Goal: Entertainment & Leisure: Consume media (video, audio)

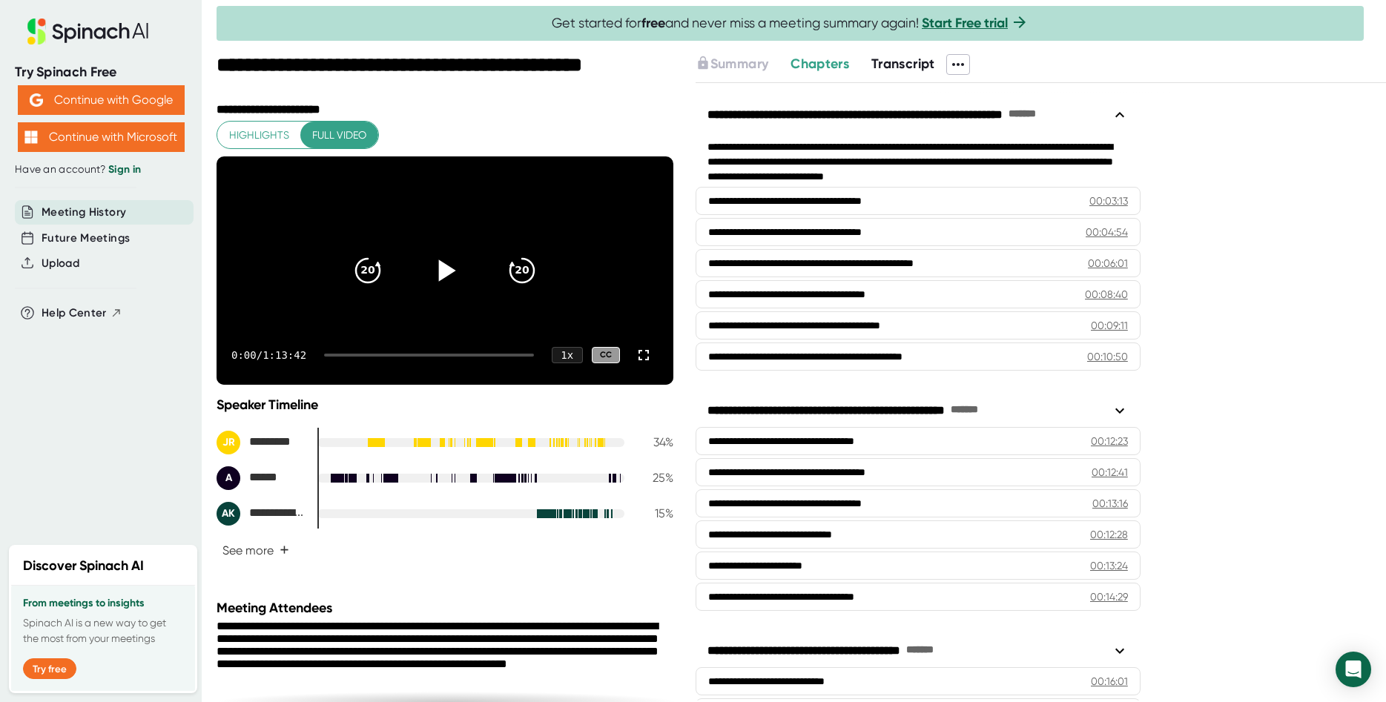
click at [449, 281] on icon at bounding box center [446, 271] width 17 height 22
click at [642, 364] on icon at bounding box center [644, 355] width 18 height 18
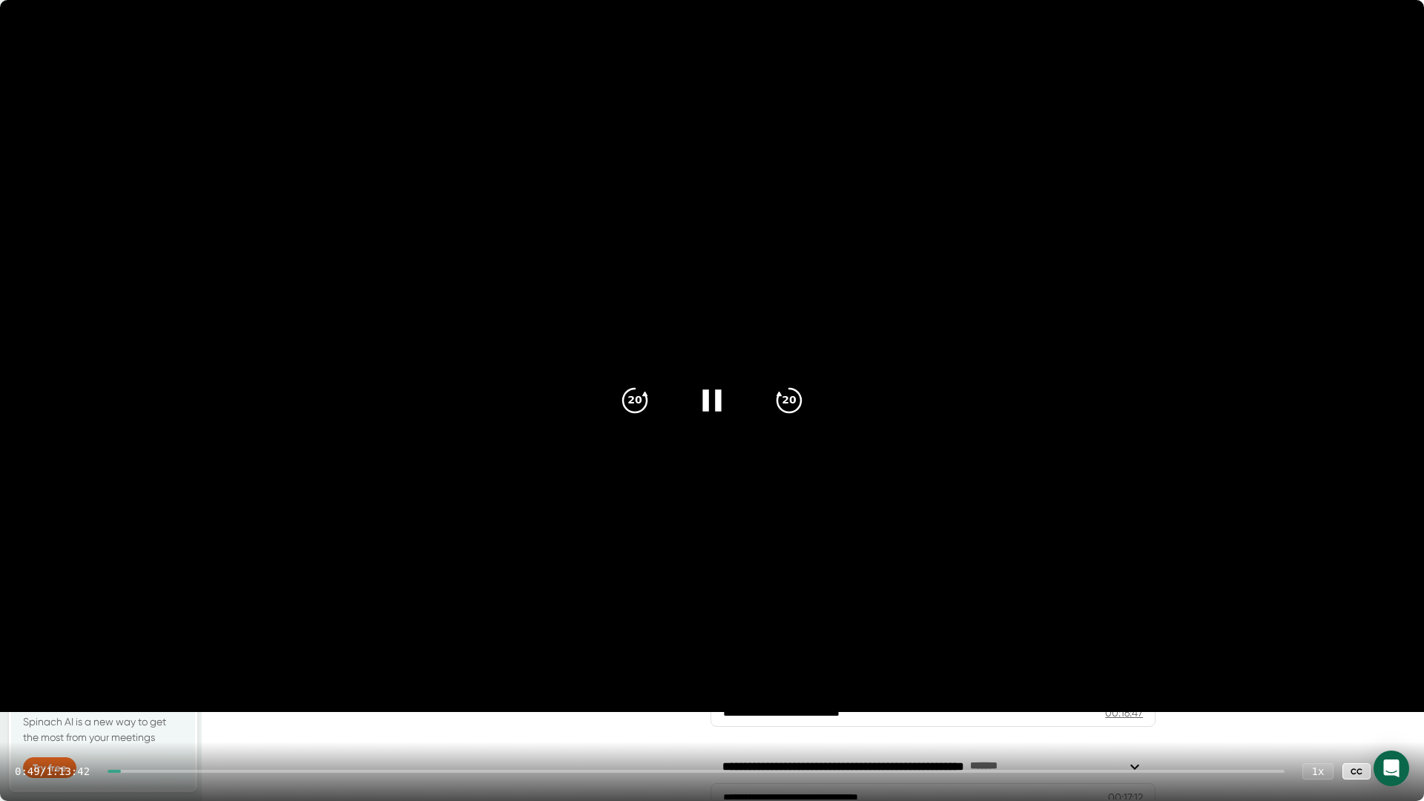
click at [125, 702] on div "0:49 / 1:13:42 1 x CC" at bounding box center [712, 771] width 1424 height 59
drag, startPoint x: 119, startPoint y: 770, endPoint x: 176, endPoint y: 771, distance: 57.1
click at [176, 702] on div at bounding box center [696, 771] width 1177 height 3
click at [1386, 702] on icon at bounding box center [1394, 771] width 10 height 10
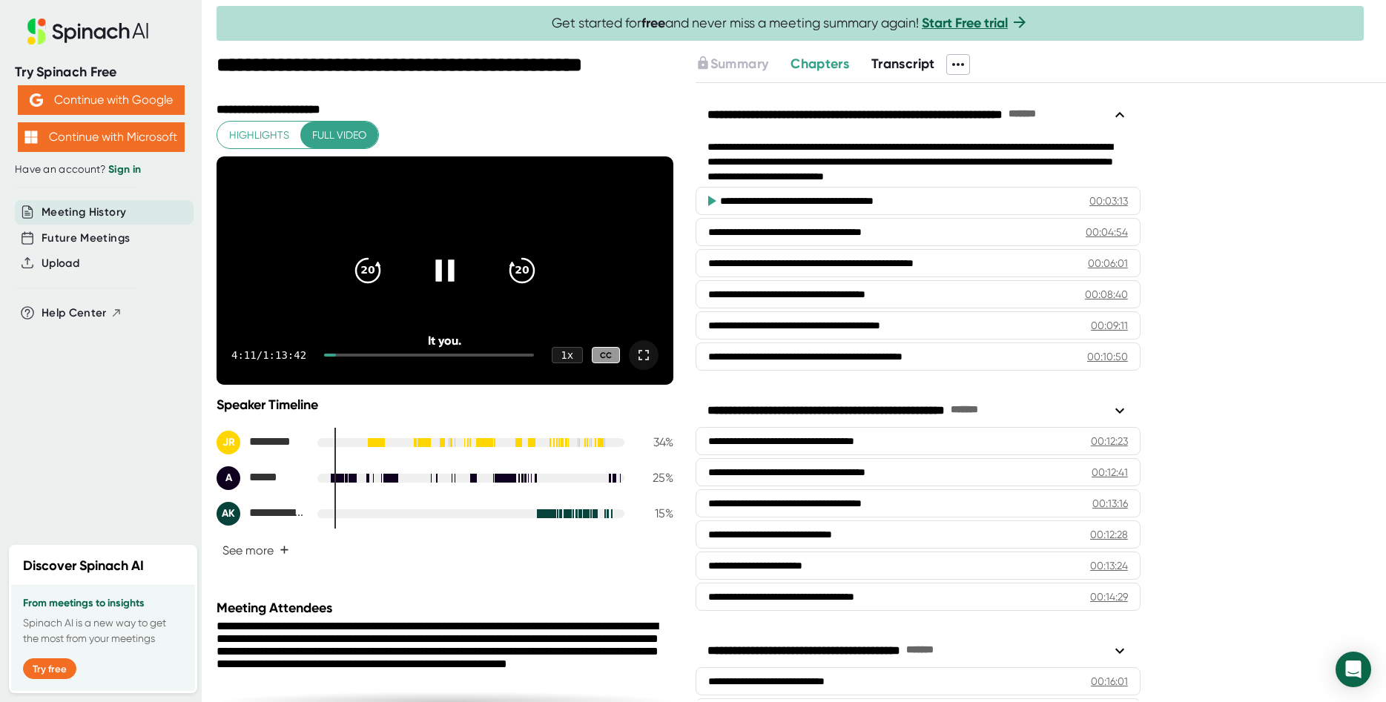
drag, startPoint x: 337, startPoint y: 383, endPoint x: 360, endPoint y: 383, distance: 22.3
click at [360, 357] on div at bounding box center [429, 355] width 210 height 3
click at [355, 357] on div at bounding box center [346, 355] width 30 height 3
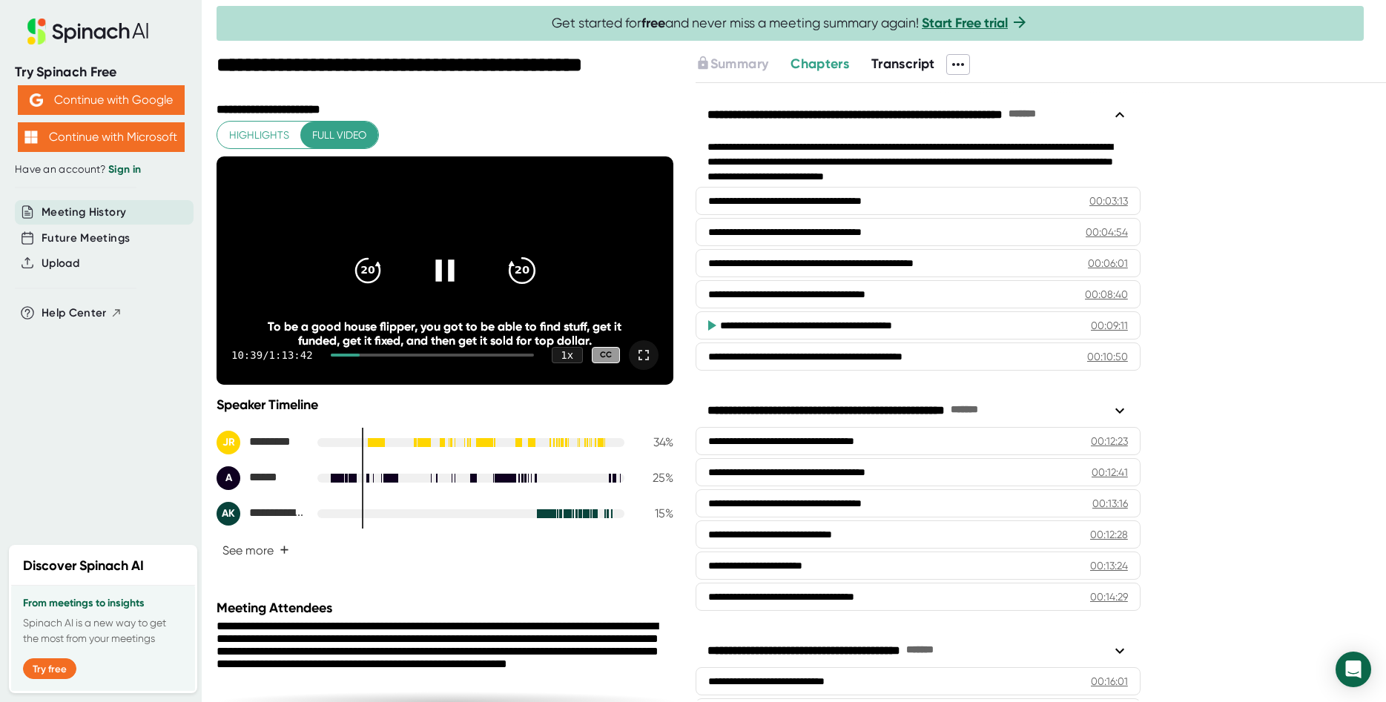
click at [515, 281] on icon "20" at bounding box center [522, 270] width 37 height 37
click at [574, 363] on div "1 x" at bounding box center [567, 354] width 33 height 17
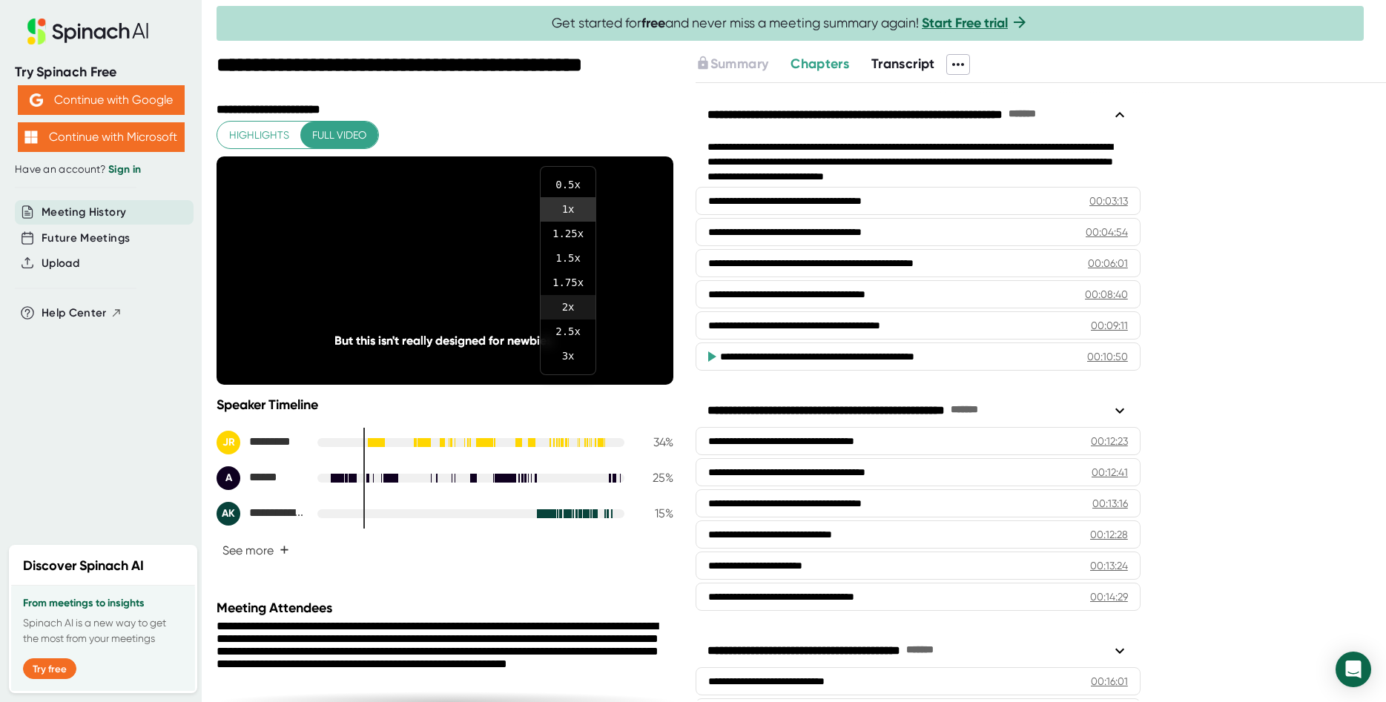
click at [572, 306] on li "2 x" at bounding box center [568, 307] width 55 height 24
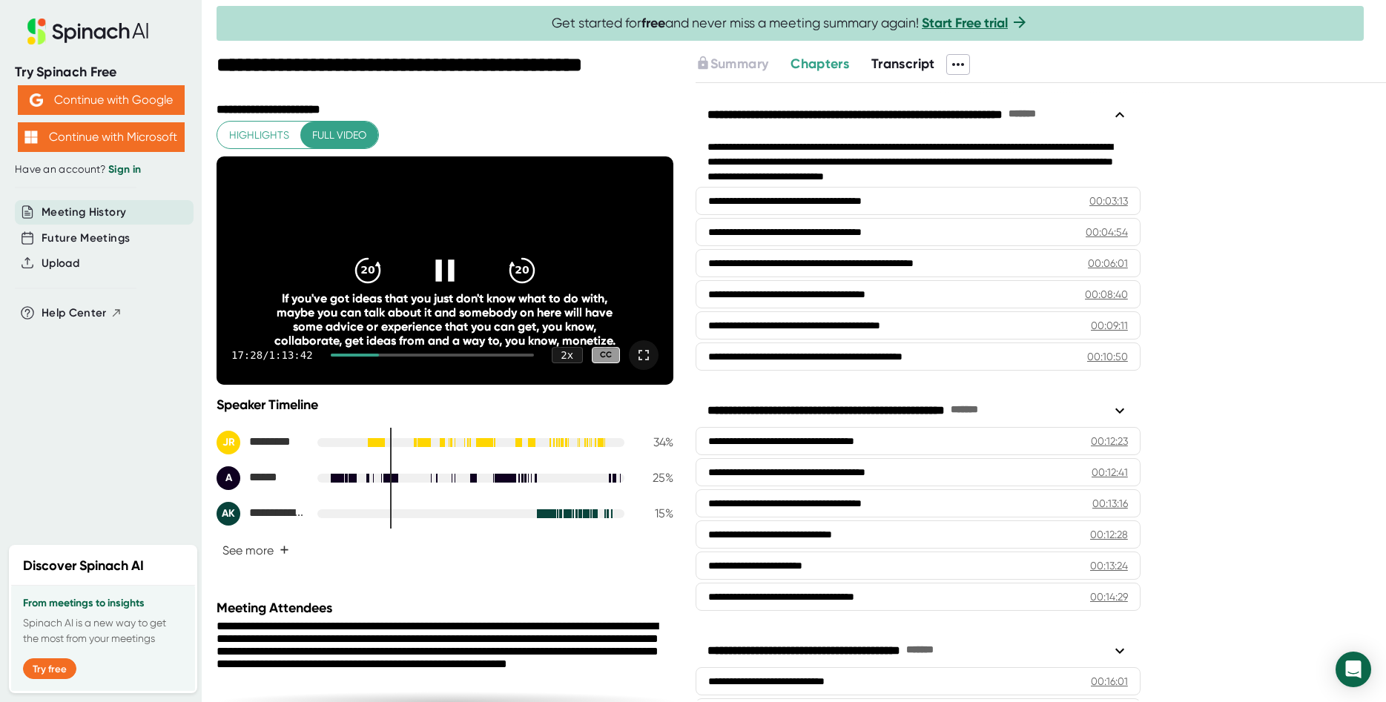
click at [443, 272] on icon at bounding box center [444, 270] width 37 height 37
click at [448, 281] on icon at bounding box center [446, 271] width 17 height 22
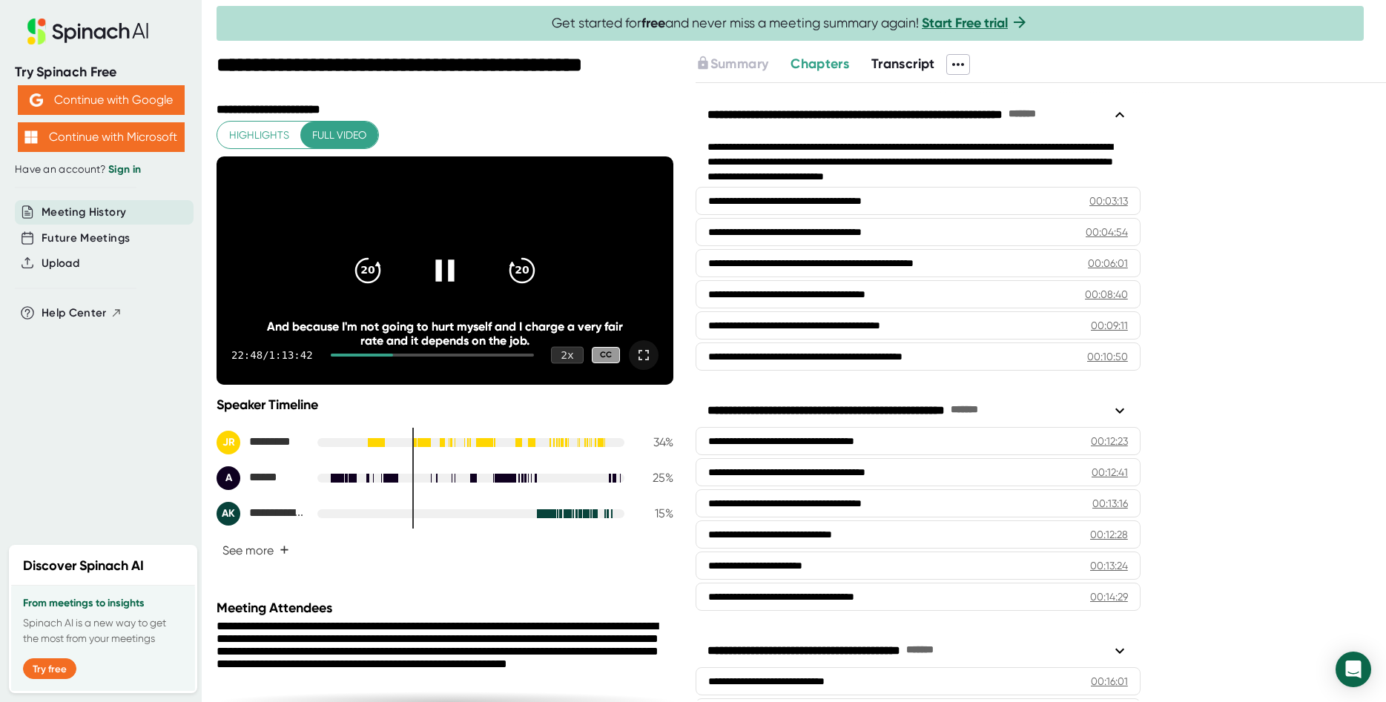
click at [576, 363] on div "2 x" at bounding box center [567, 354] width 33 height 17
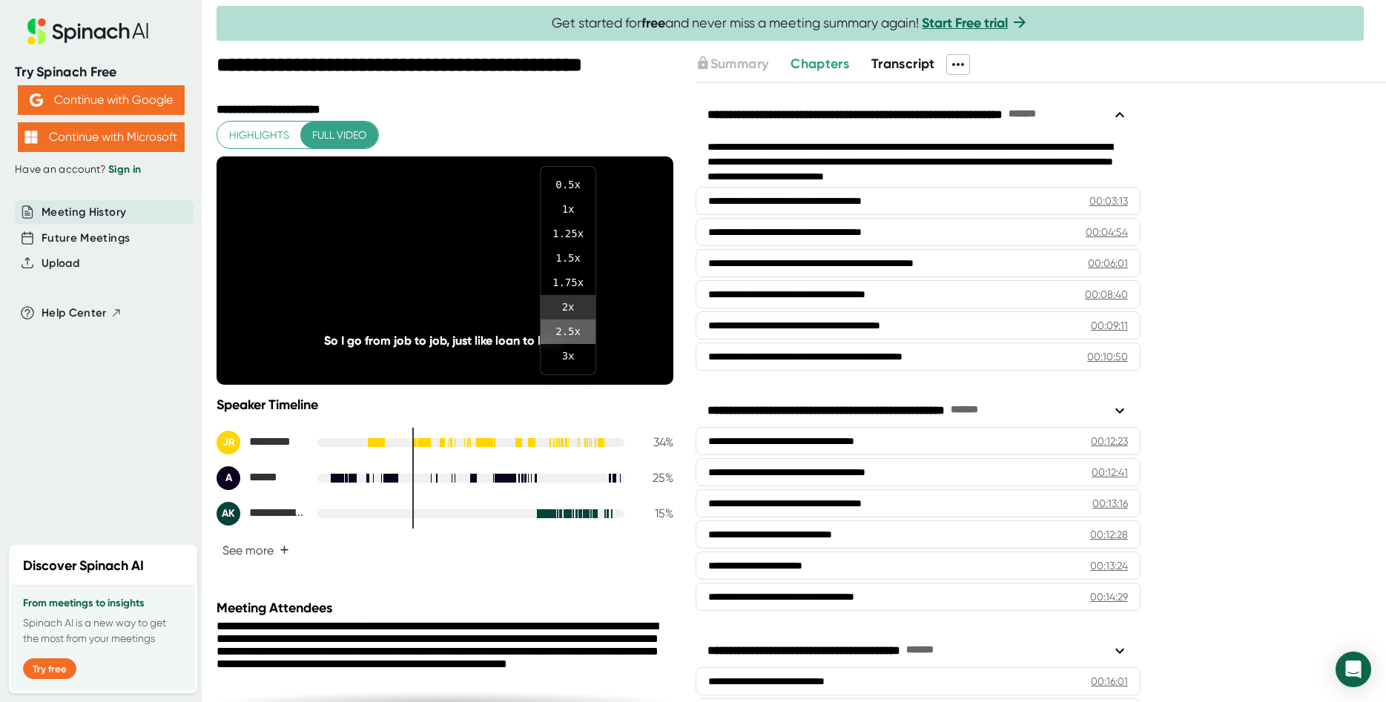
click at [573, 335] on li "2.5 x" at bounding box center [568, 332] width 55 height 24
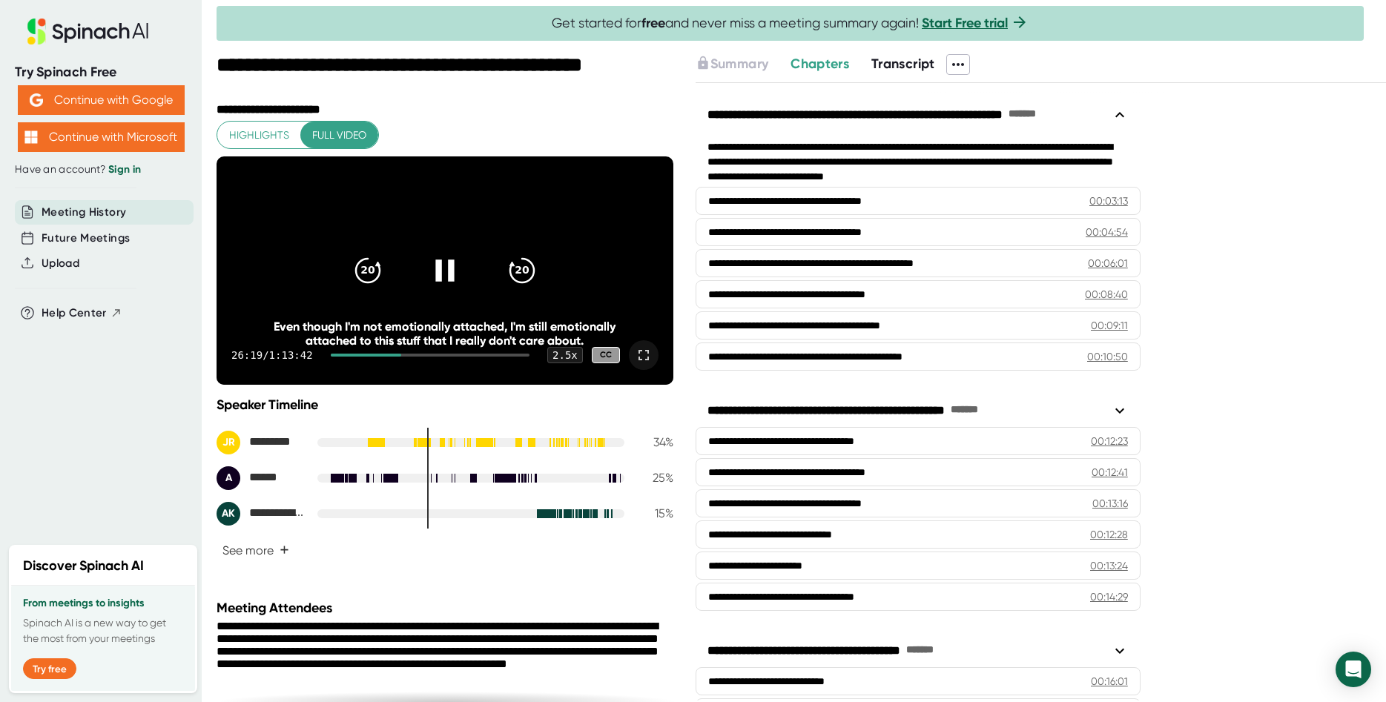
click at [439, 274] on icon at bounding box center [444, 270] width 37 height 37
